Goal: Navigation & Orientation: Go to known website

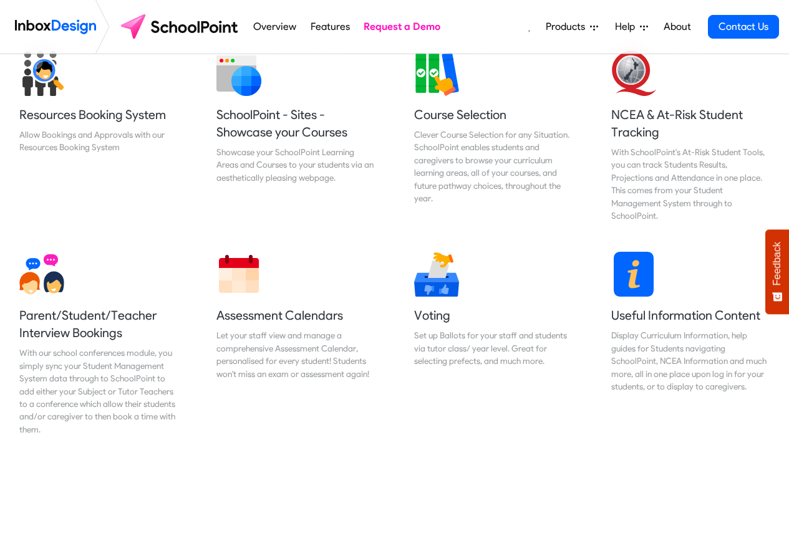
scroll to position [524, 0]
